Goal: Transaction & Acquisition: Purchase product/service

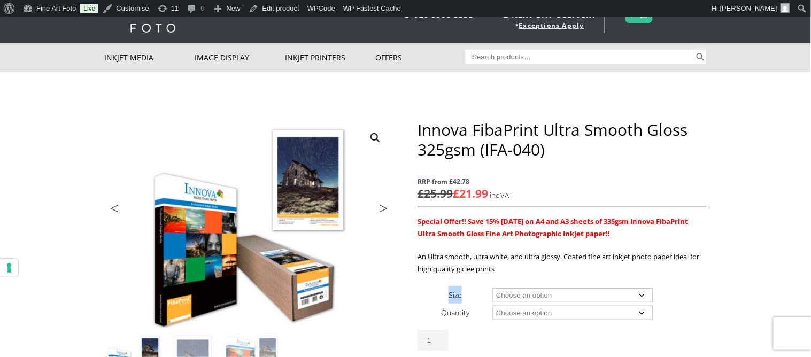
click at [588, 287] on div "Innova FibaPrint Ultra Smooth Gloss 325gsm (IFA-040) RRP from £42.78 £ 25.99 £ …" at bounding box center [562, 261] width 289 height 283
click at [578, 304] on td "Choose an option 15m 25 Sheets Clear" at bounding box center [599, 313] width 213 height 18
click at [588, 290] on select "Choose an option A4 Sheet A3 Sheet A3+ Sheet A2 Sheet 17" Wide Roll 24" Wide Ro…" at bounding box center [573, 295] width 160 height 14
select select "a3-sheet"
click at [560, 312] on select "Choose an option 25 Sheets" at bounding box center [573, 313] width 160 height 14
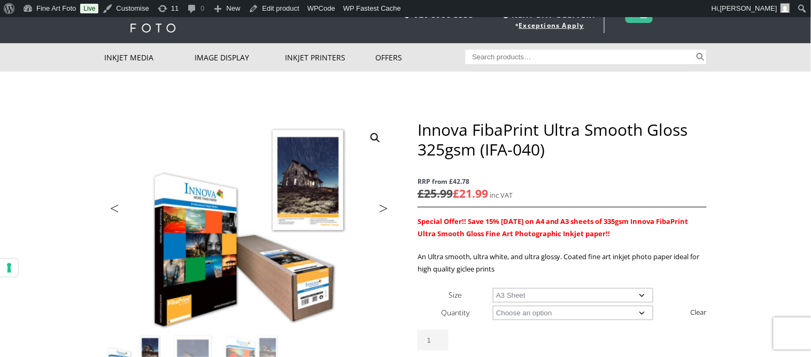
select select "25-sheets"
select select "a3-sheet"
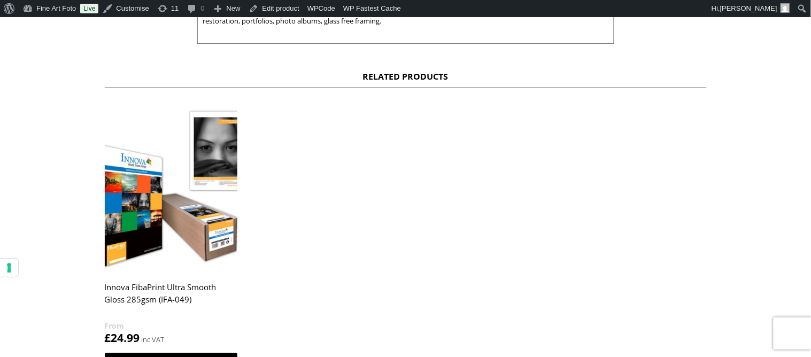
scroll to position [497, 0]
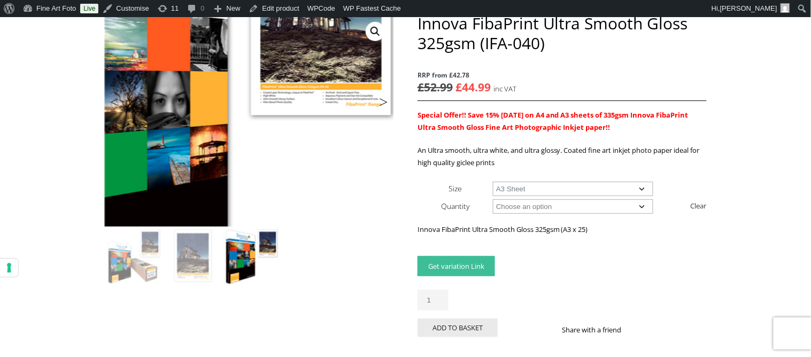
scroll to position [0, 0]
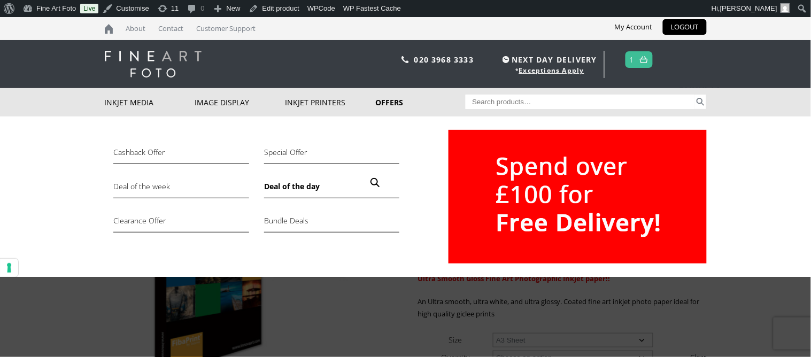
click at [309, 183] on link "Deal of the day" at bounding box center [331, 189] width 135 height 18
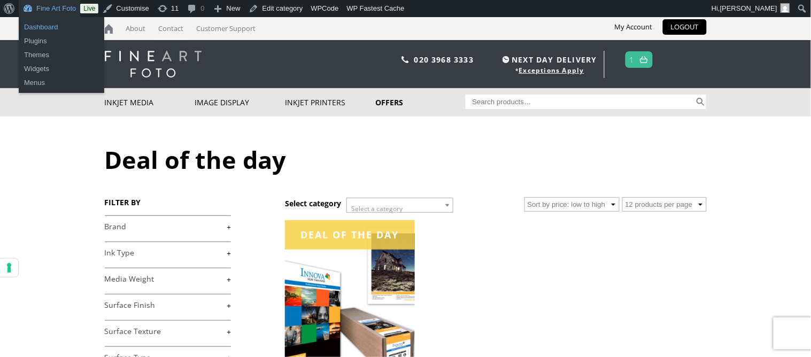
click at [46, 26] on link "Dashboard" at bounding box center [62, 27] width 86 height 14
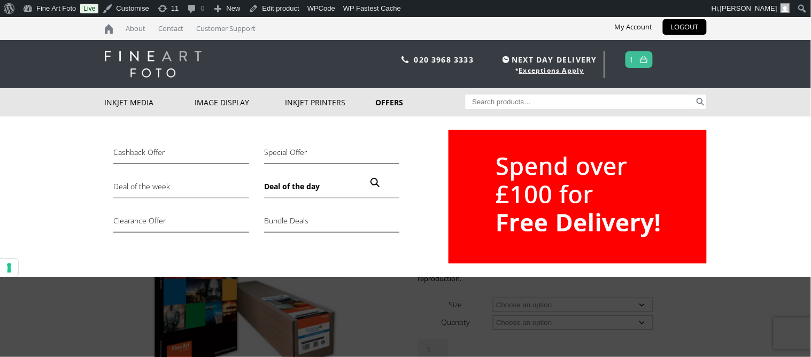
click at [299, 186] on link "Deal of the day" at bounding box center [331, 189] width 135 height 18
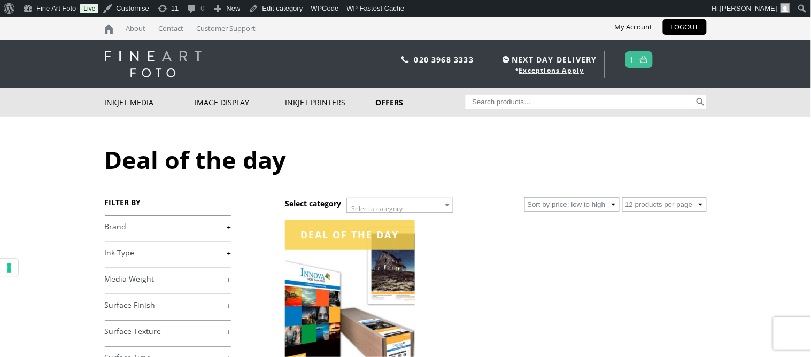
click at [125, 63] on img at bounding box center [153, 64] width 97 height 27
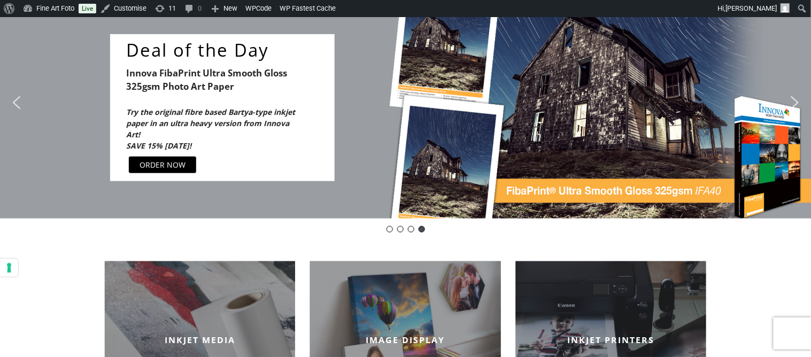
scroll to position [132, 0]
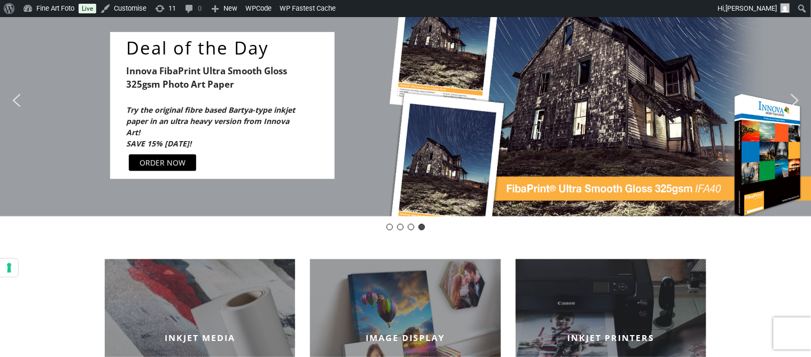
click at [794, 102] on img "next arrow" at bounding box center [794, 100] width 17 height 17
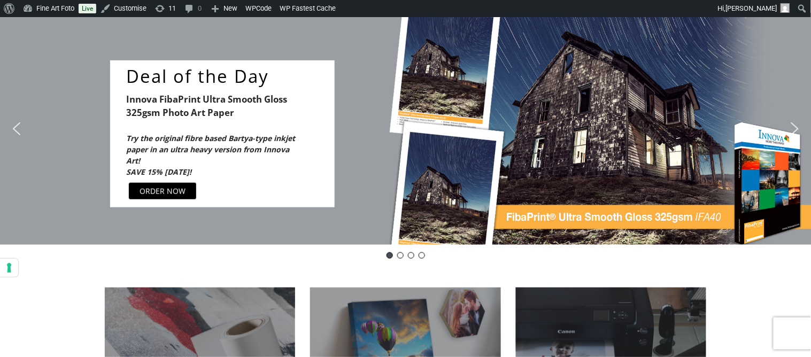
scroll to position [99, 0]
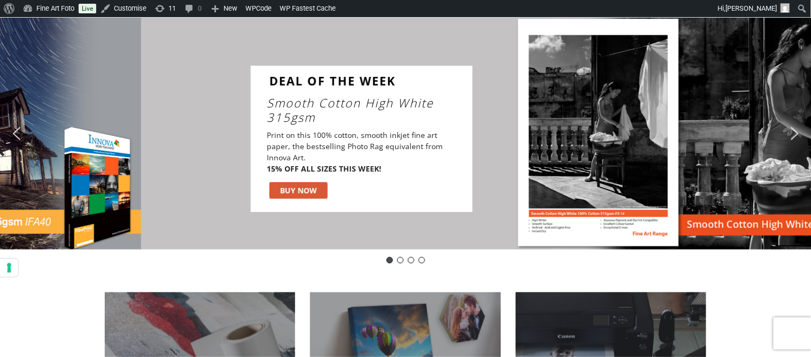
click at [794, 102] on div "DEAL OF THE WEEK Smooth Cotton High White 315gsm Print on this 100% cotton, smo…" at bounding box center [547, 134] width 812 height 232
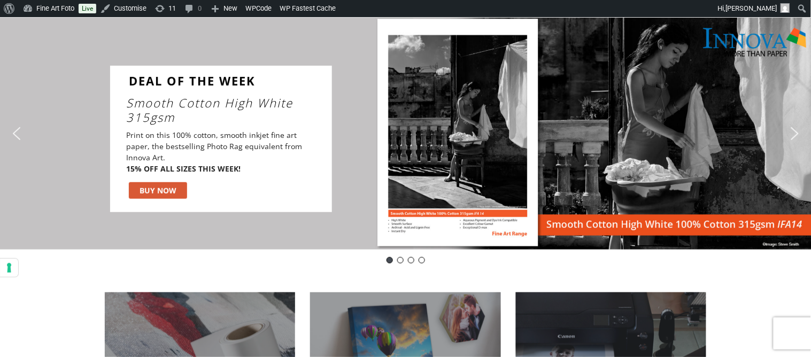
click at [794, 102] on div "DEAL OF THE WEEK Smooth Cotton High White 315gsm Print on this 100% cotton, smo…" at bounding box center [406, 134] width 812 height 232
click at [794, 135] on img "next arrow" at bounding box center [794, 133] width 17 height 17
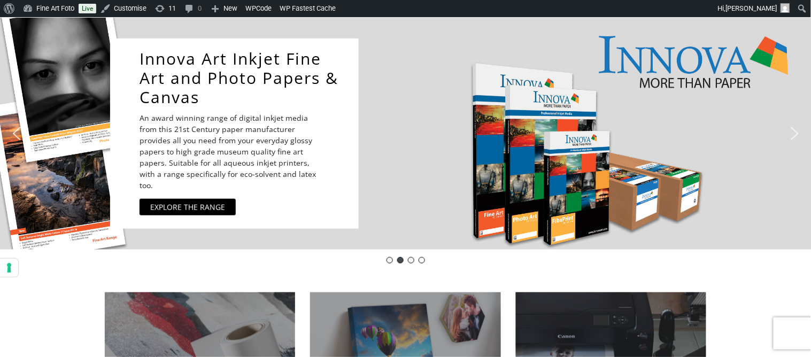
click at [794, 135] on img "next arrow" at bounding box center [794, 133] width 17 height 17
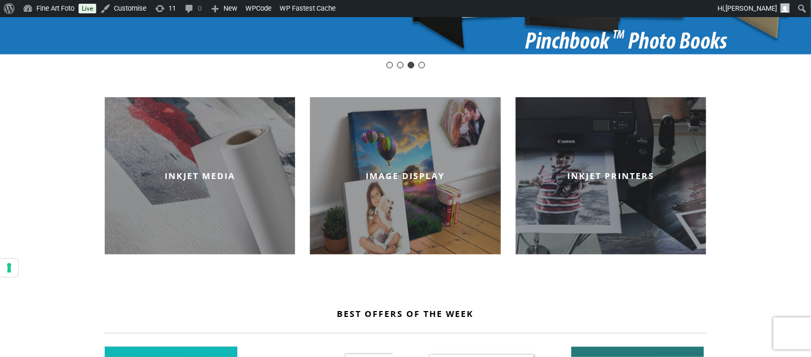
scroll to position [0, 0]
